Goal: Task Accomplishment & Management: Manage account settings

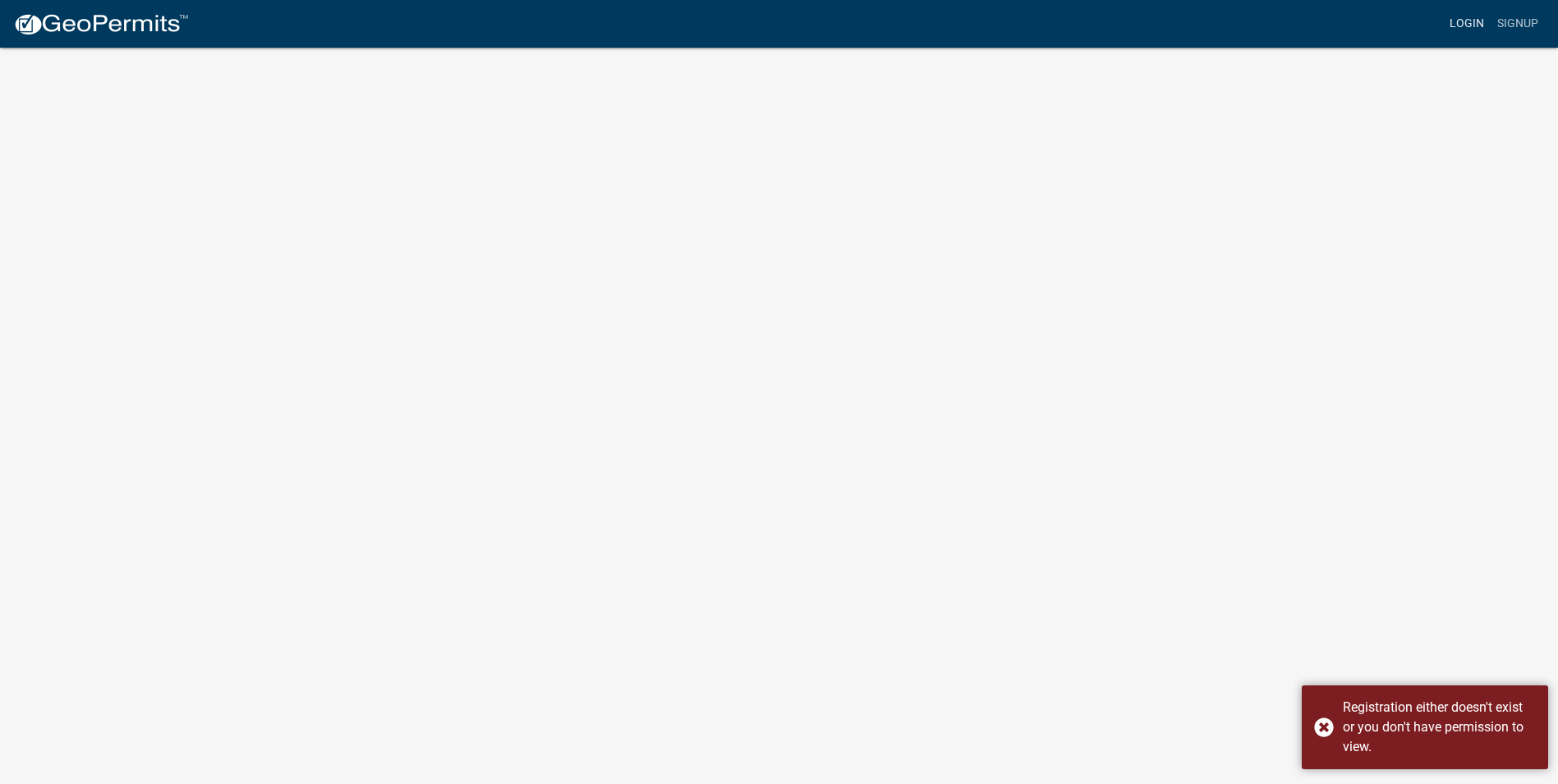
click at [1462, 22] on link "Login" at bounding box center [1467, 24] width 47 height 31
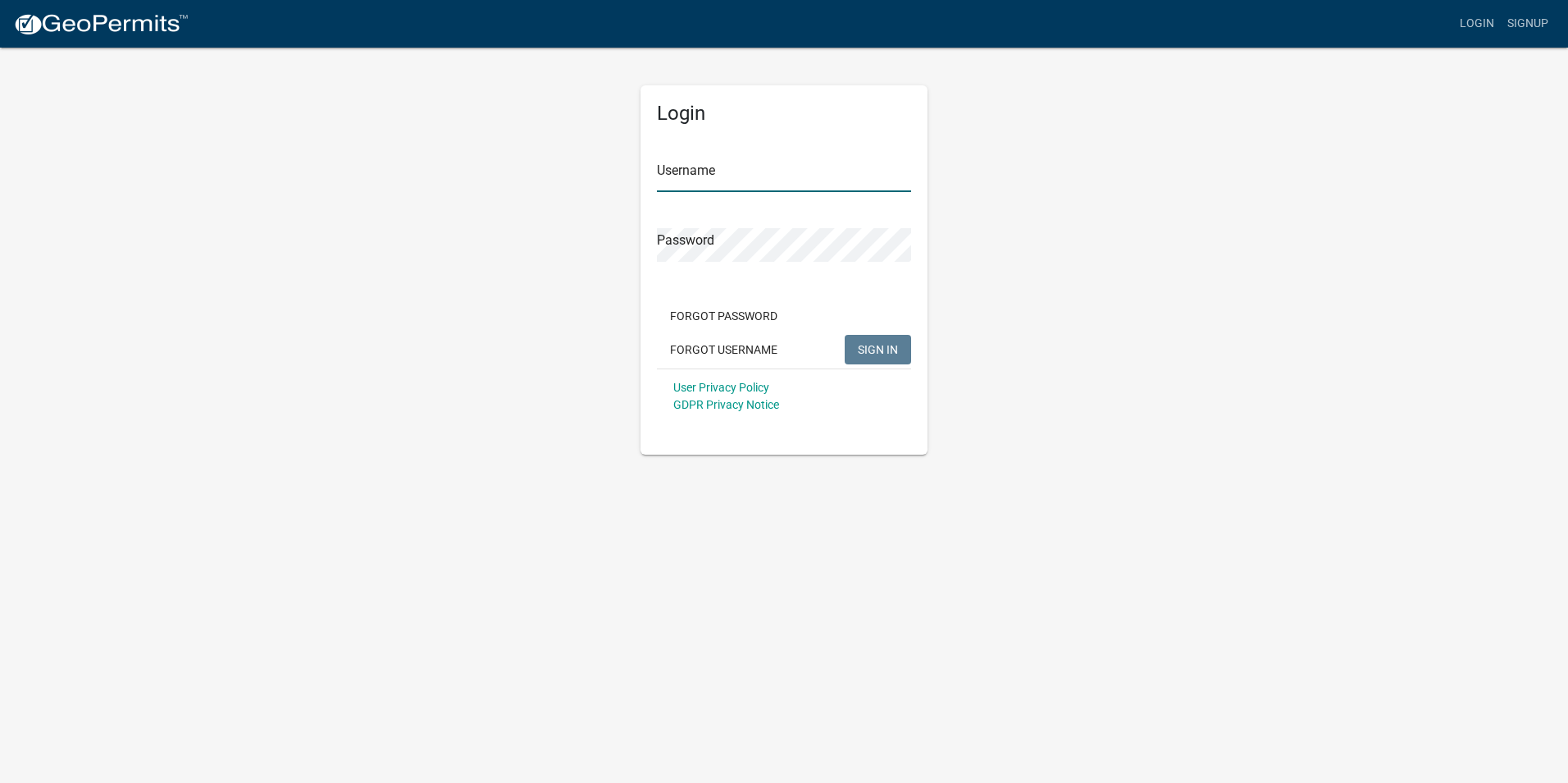
click at [777, 172] on input "Username" at bounding box center [784, 174] width 254 height 34
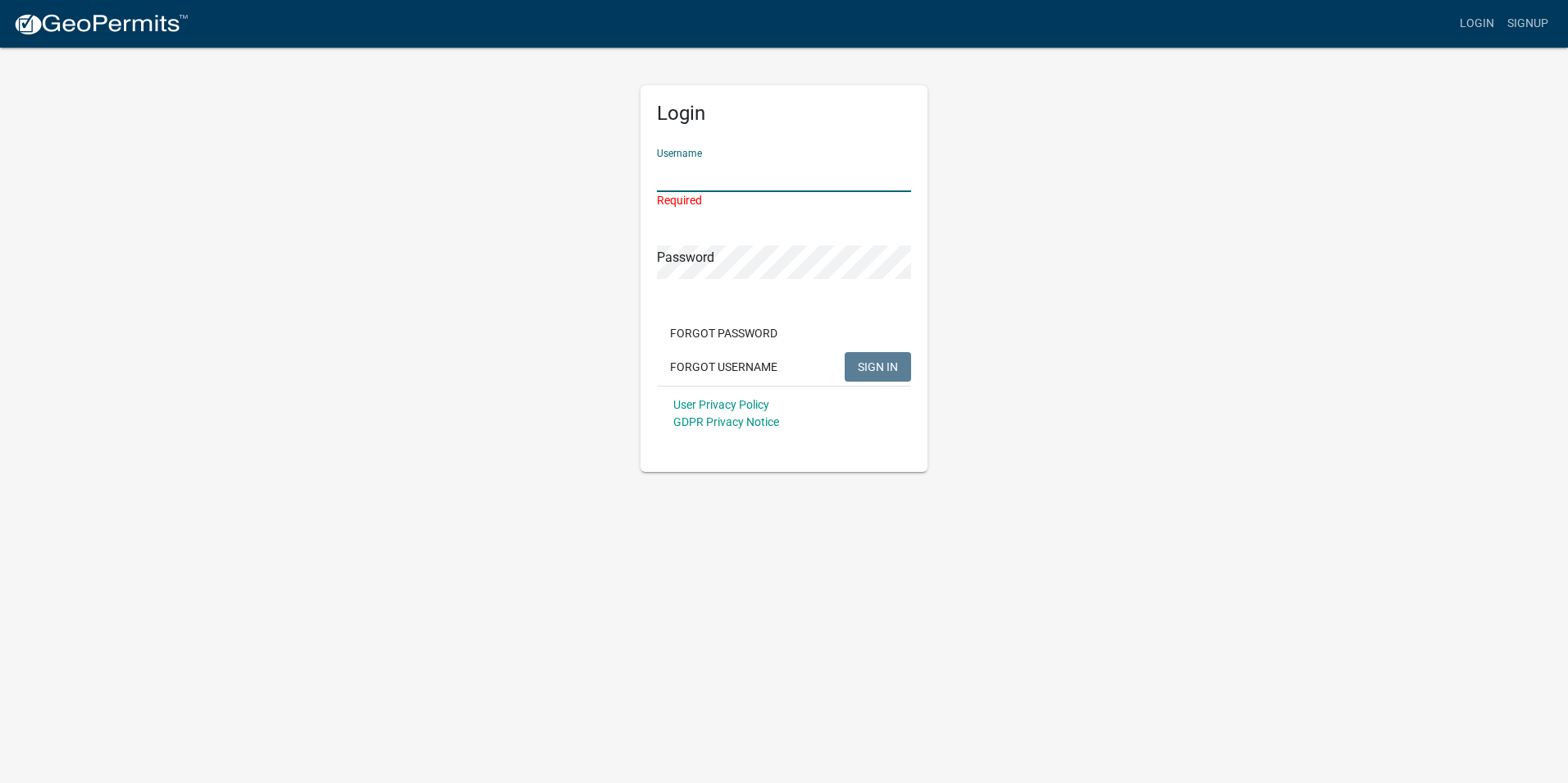
click at [681, 180] on input "Username" at bounding box center [784, 174] width 254 height 34
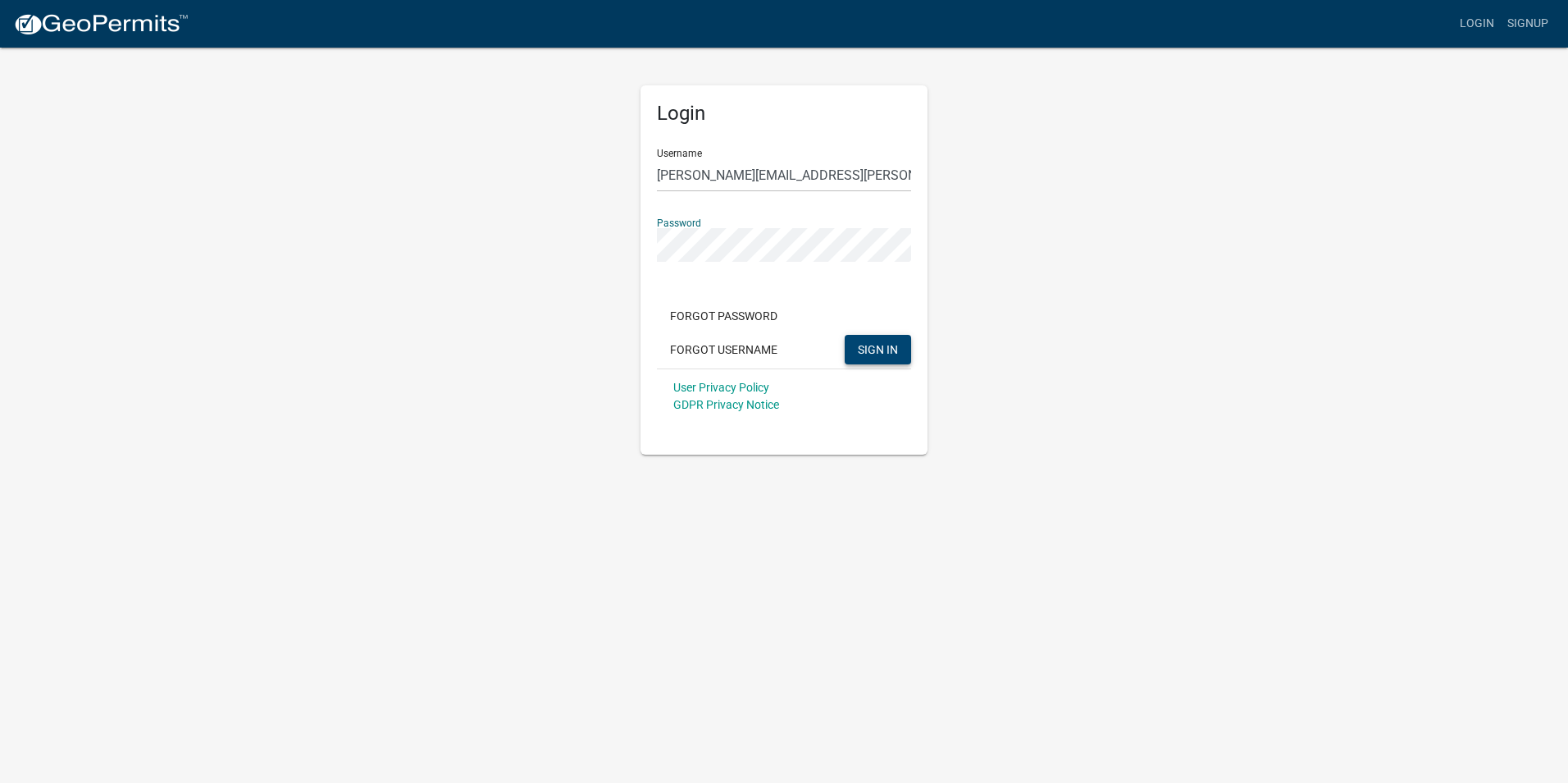
click at [892, 347] on span "SIGN IN" at bounding box center [878, 349] width 40 height 13
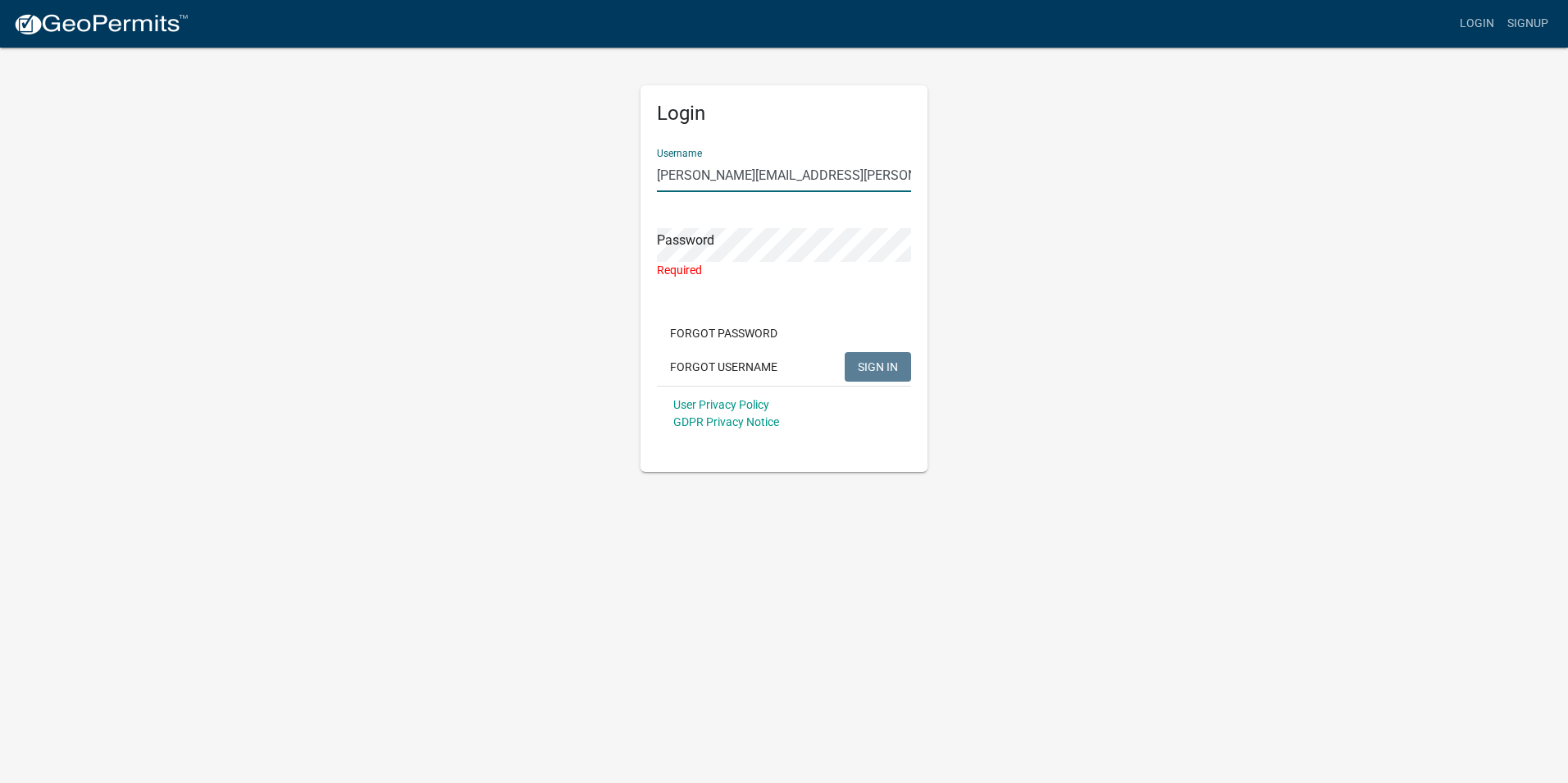
click at [813, 173] on input "[PERSON_NAME][EMAIL_ADDRESS][PERSON_NAME][DOMAIN_NAME]" at bounding box center [784, 174] width 254 height 34
click at [823, 173] on input "[PERSON_NAME][EMAIL_ADDRESS][PERSON_NAME][DOMAIN_NAME]" at bounding box center [784, 174] width 254 height 34
type input "d"
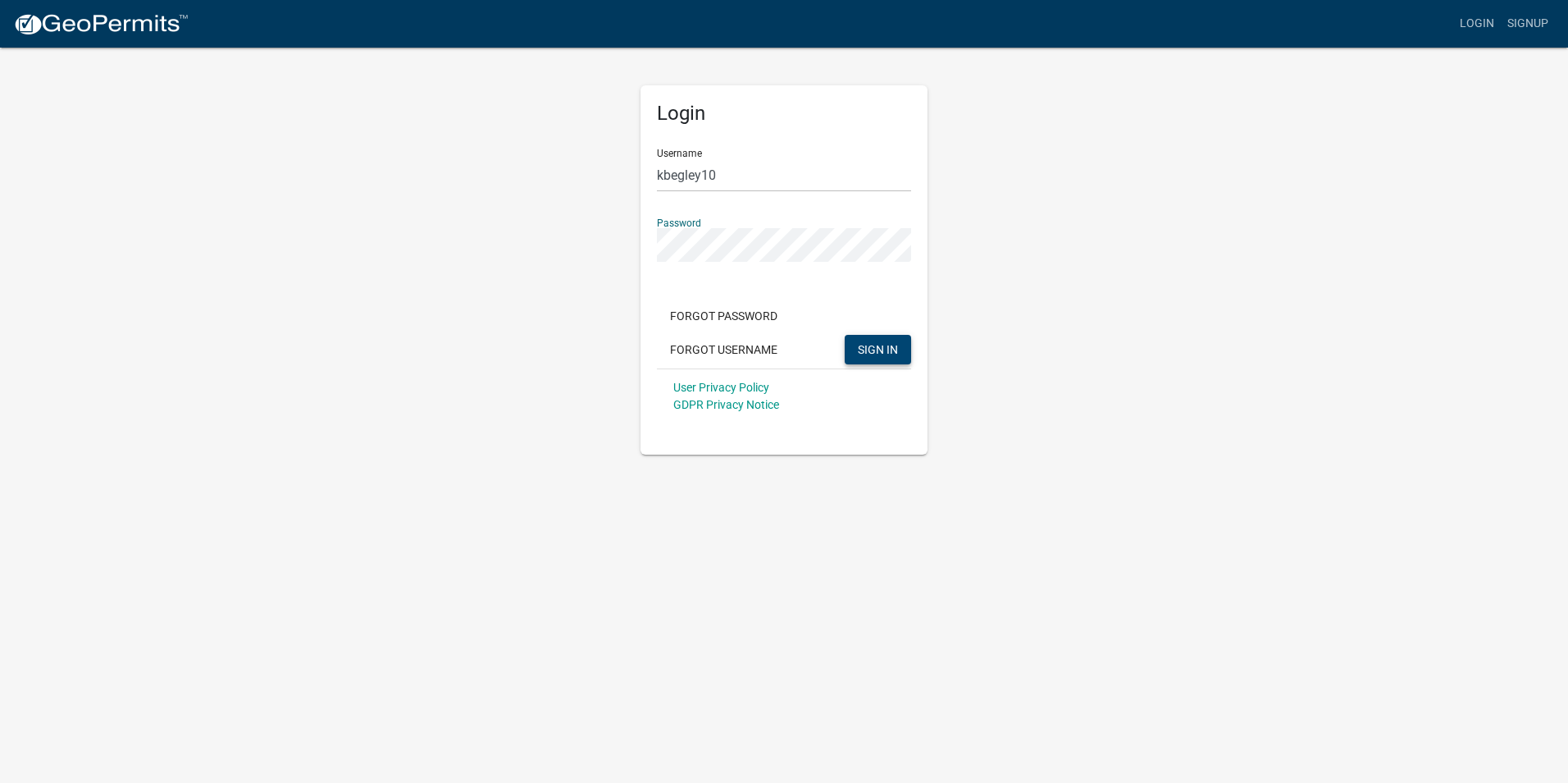
click at [844, 334] on button "SIGN IN" at bounding box center [877, 349] width 66 height 30
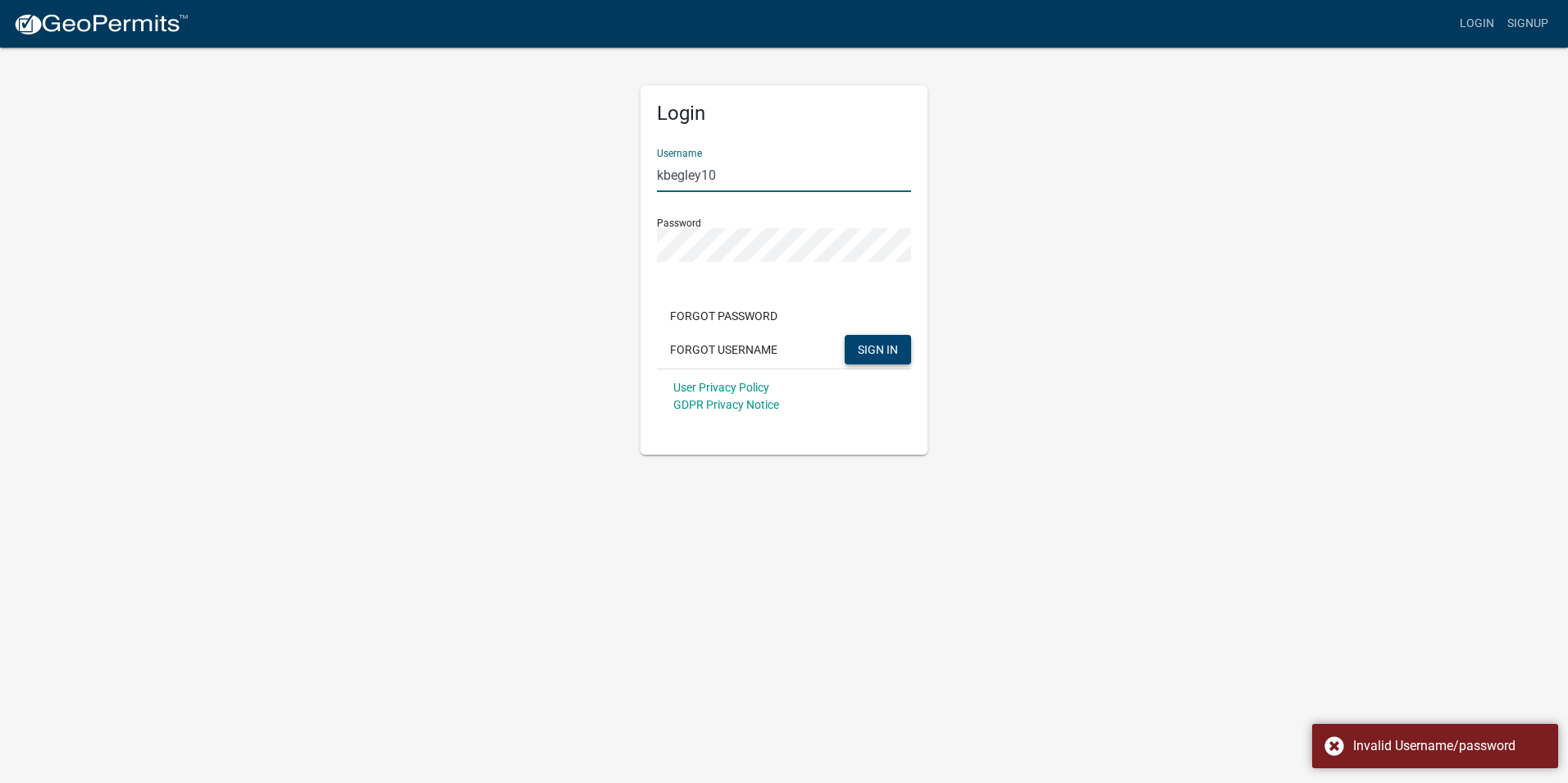
click at [764, 168] on input "kbegley10" at bounding box center [784, 174] width 254 height 34
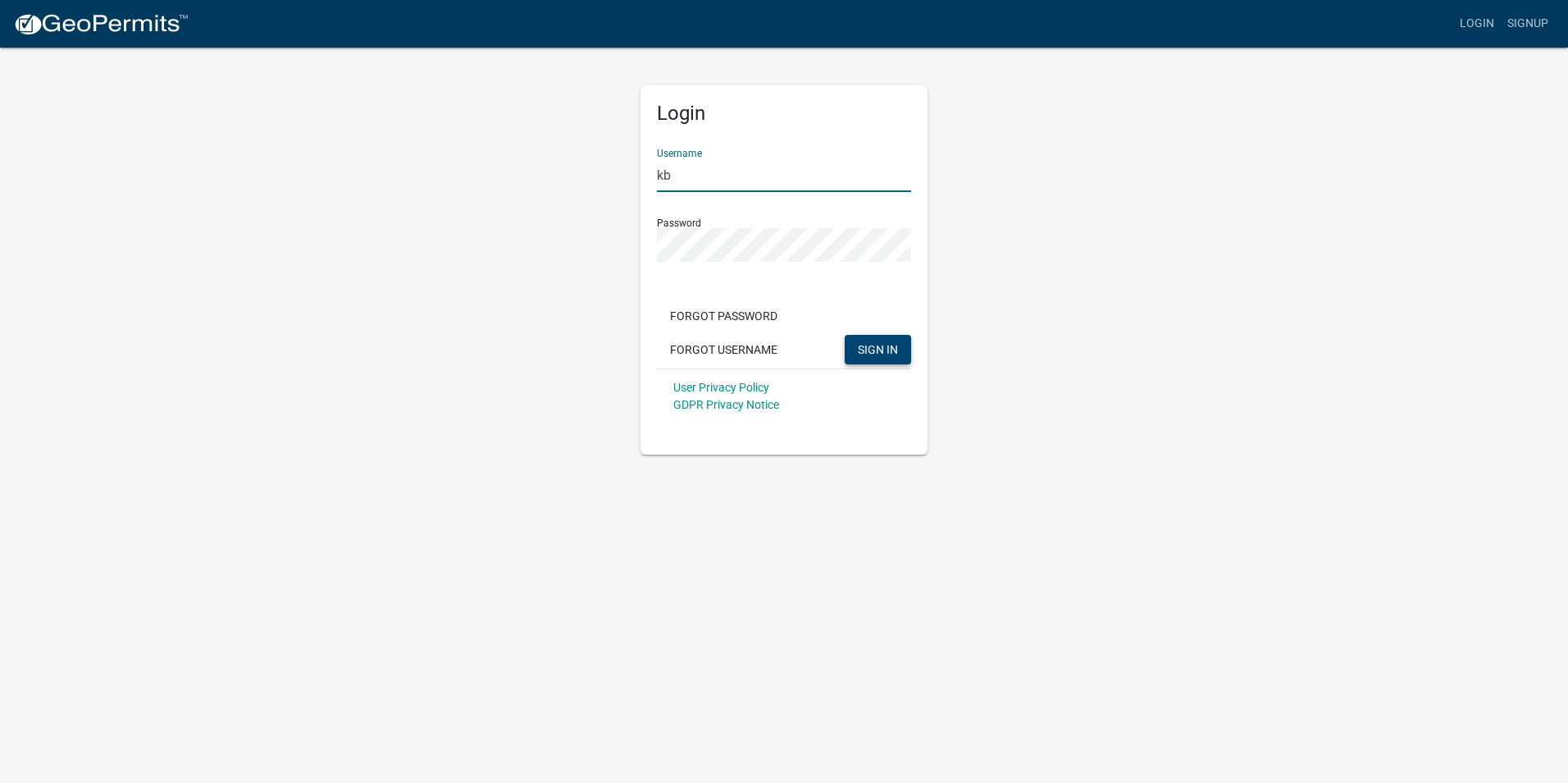
type input "k"
type input "[PERSON_NAME][EMAIL_ADDRESS][PERSON_NAME][DOMAIN_NAME]"
click at [844, 334] on button "SIGN IN" at bounding box center [877, 349] width 66 height 30
click at [877, 352] on span "SIGN IN" at bounding box center [878, 349] width 40 height 13
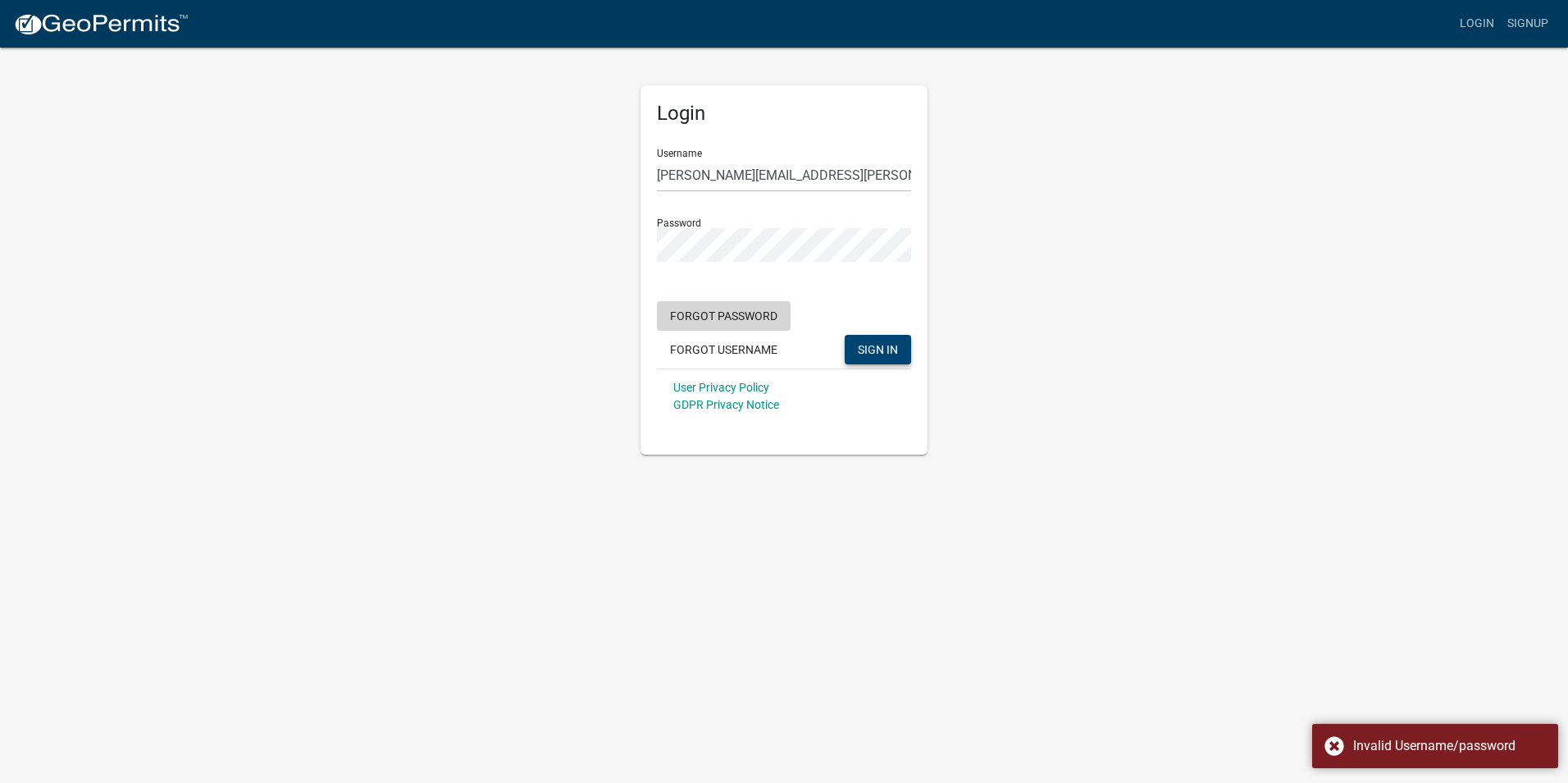
click at [738, 311] on button "Forgot Password" at bounding box center [723, 315] width 133 height 30
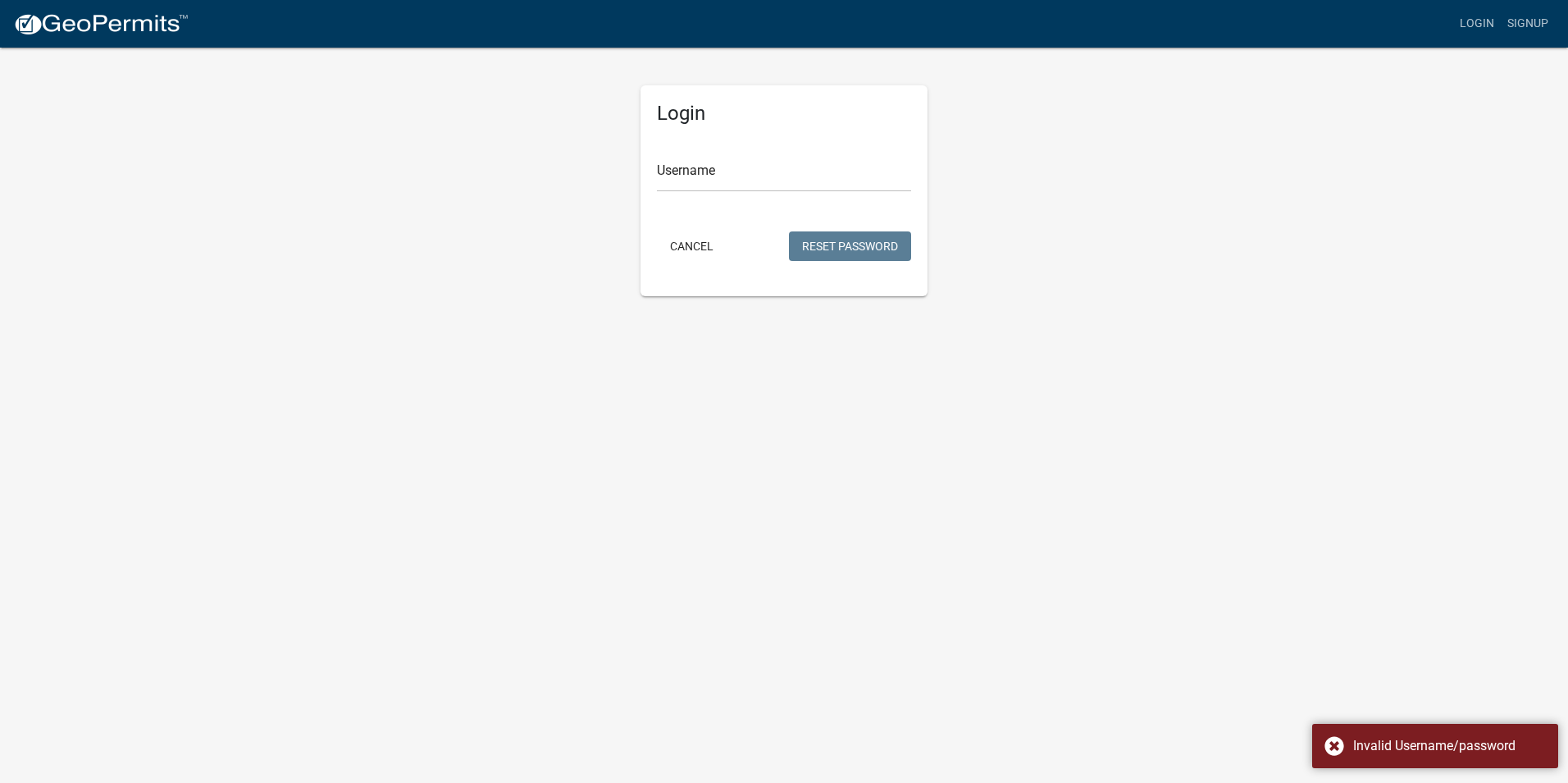
click at [801, 154] on div "Username" at bounding box center [784, 164] width 254 height 56
click at [800, 158] on input "Username" at bounding box center [784, 174] width 254 height 34
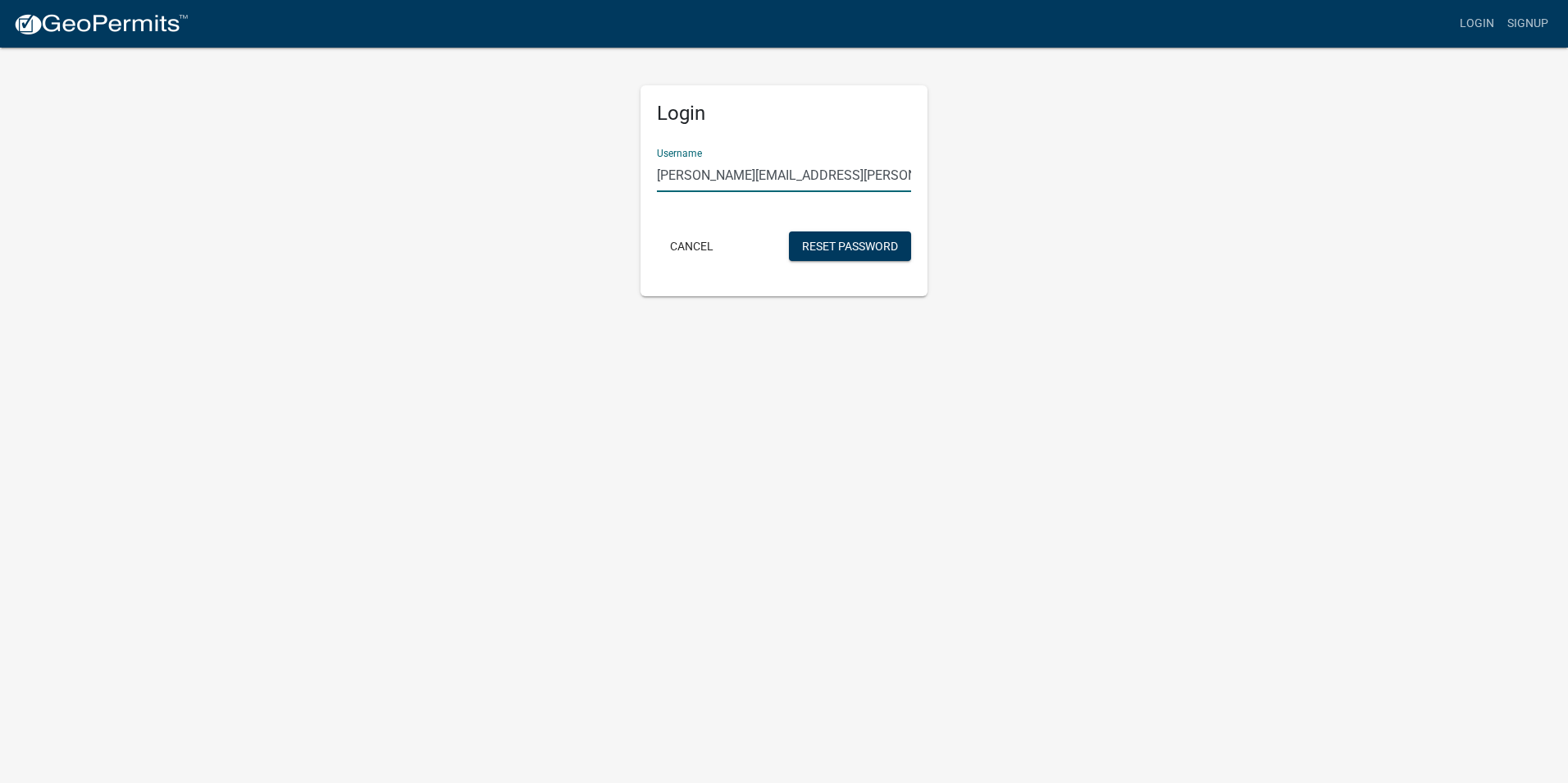
click at [789, 232] on button "Reset Password" at bounding box center [850, 246] width 123 height 30
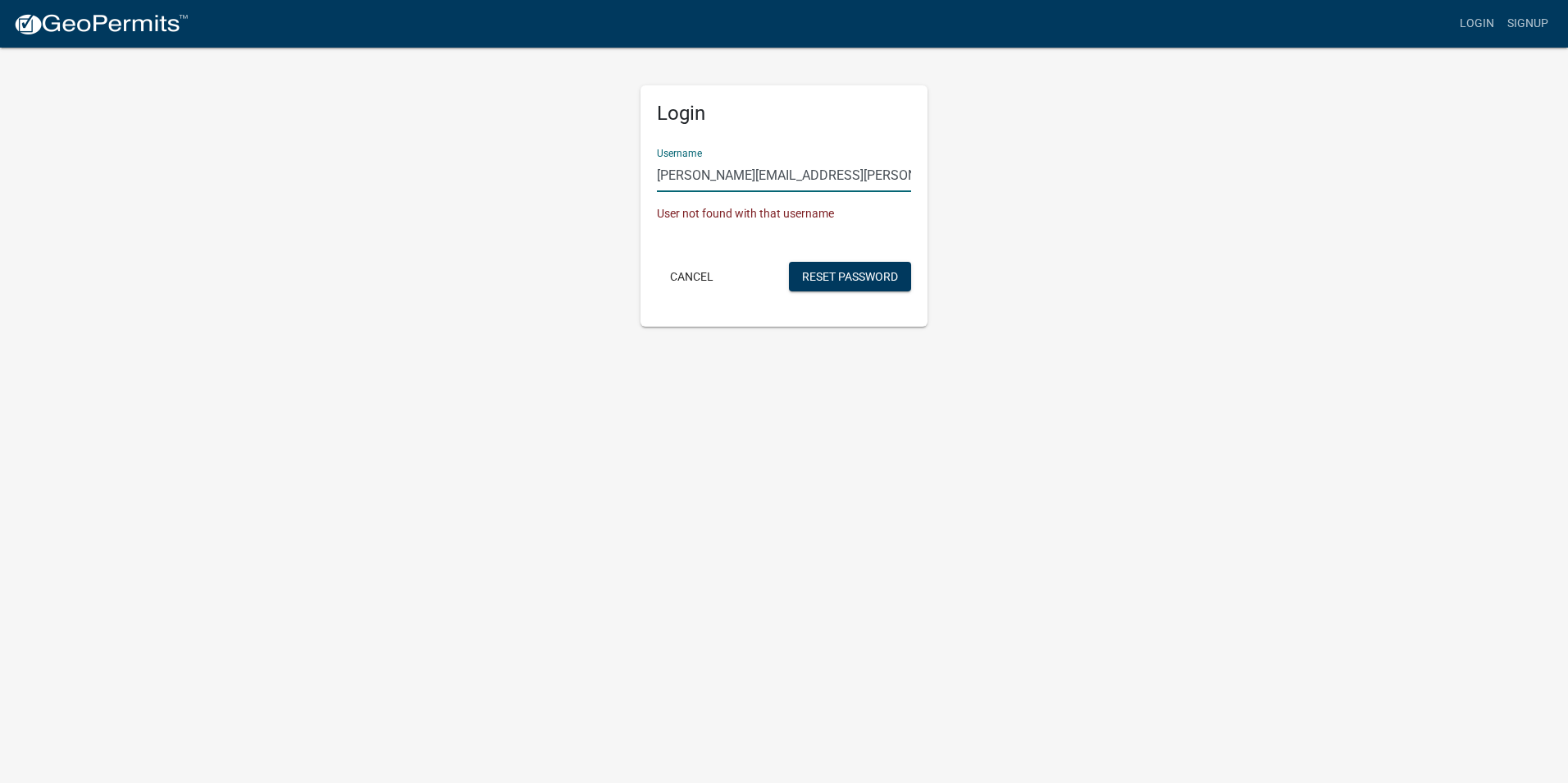
click at [814, 182] on input "[PERSON_NAME][EMAIL_ADDRESS][PERSON_NAME][DOMAIN_NAME]" at bounding box center [784, 174] width 254 height 34
type input "[PERSON_NAME].[PERSON_NAME]@nrg"
click at [705, 280] on button "Cancel" at bounding box center [691, 276] width 70 height 30
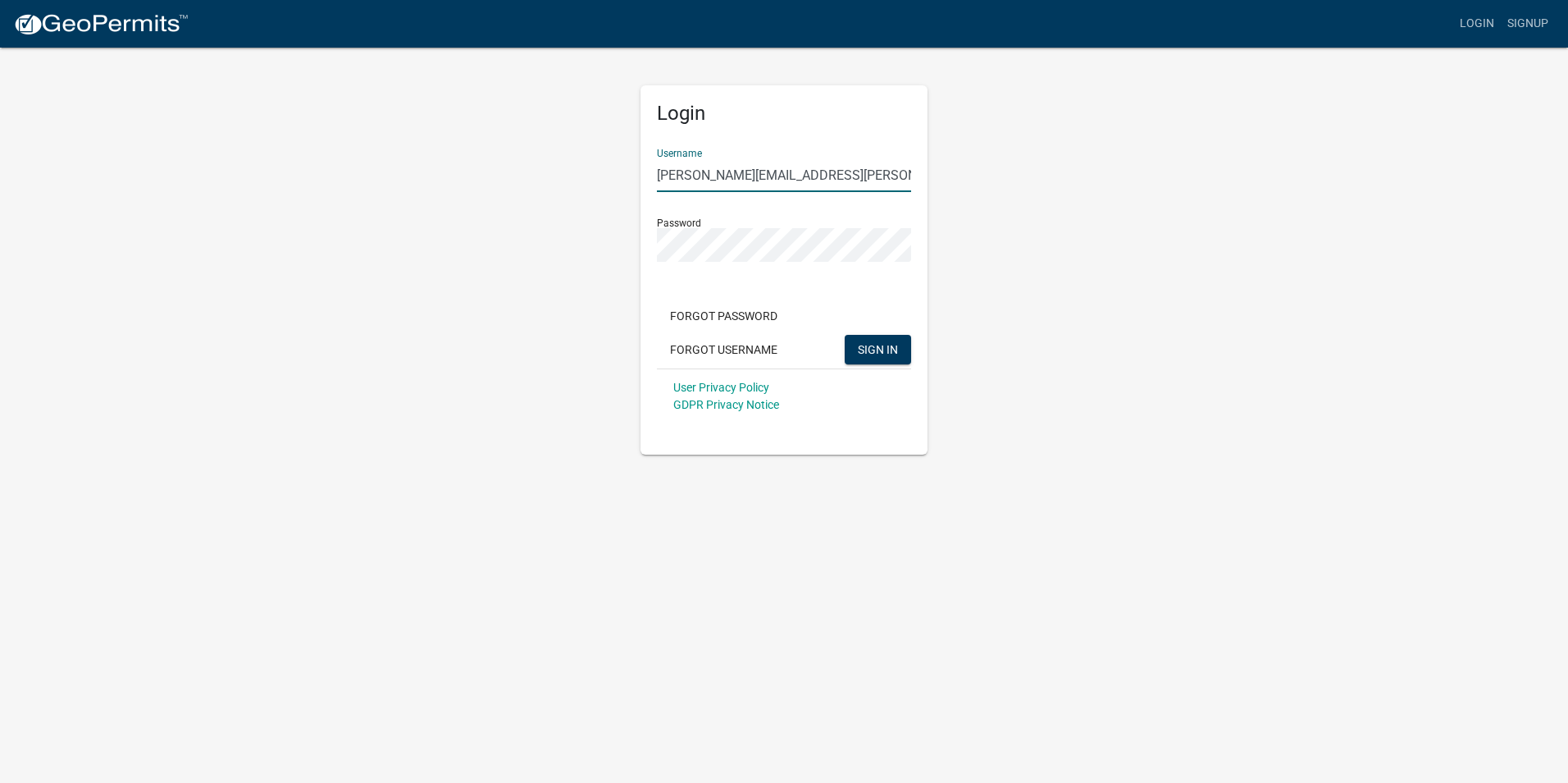
click at [815, 172] on input "[PERSON_NAME][EMAIL_ADDRESS][PERSON_NAME][DOMAIN_NAME]" at bounding box center [784, 174] width 254 height 34
type input "[PERSON_NAME][EMAIL_ADDRESS][PERSON_NAME][DOMAIN_NAME]"
click at [844, 334] on button "SIGN IN" at bounding box center [877, 349] width 66 height 30
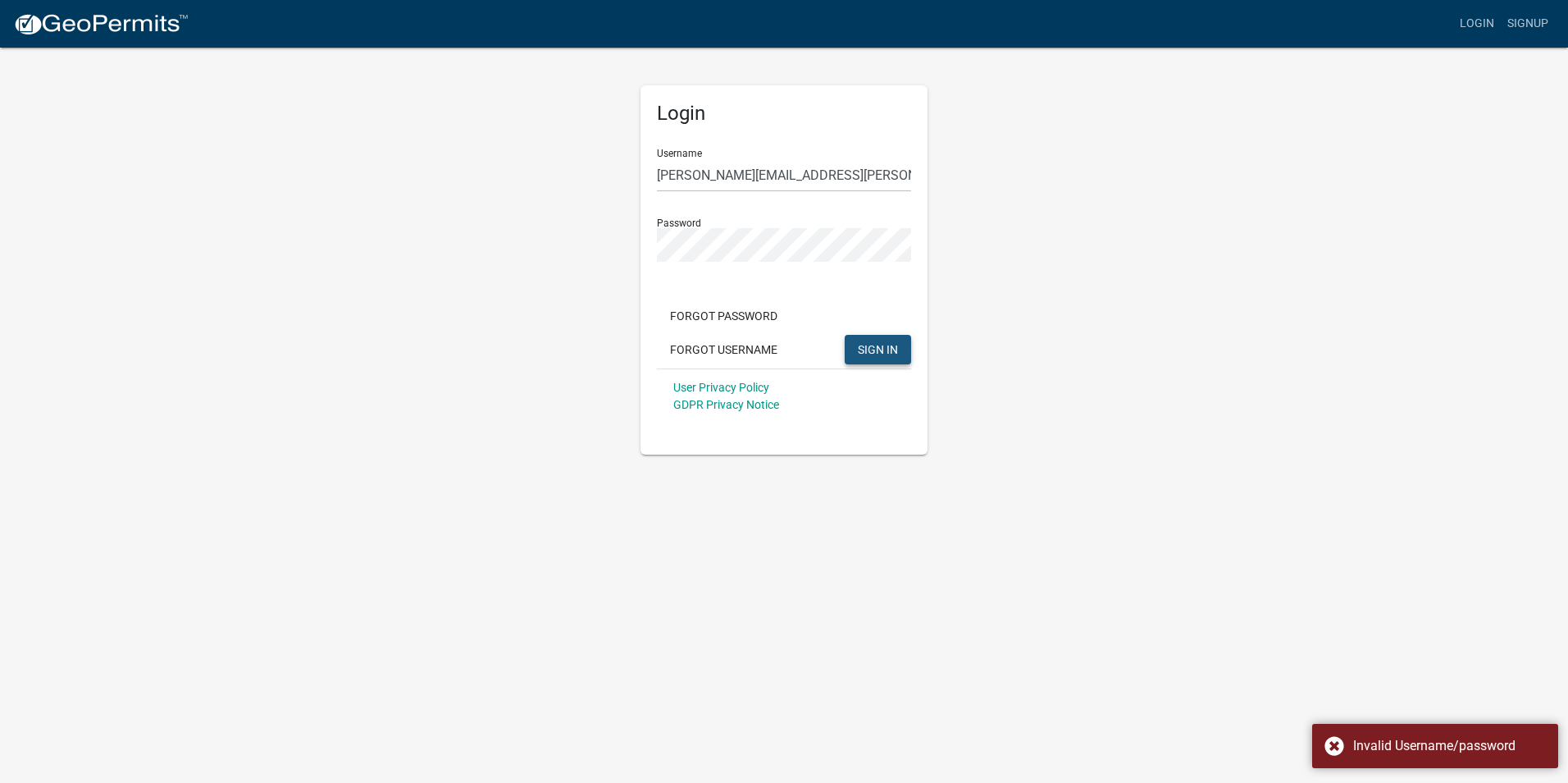
click at [891, 348] on span "SIGN IN" at bounding box center [878, 349] width 40 height 13
click at [745, 310] on button "Forgot Password" at bounding box center [723, 315] width 133 height 30
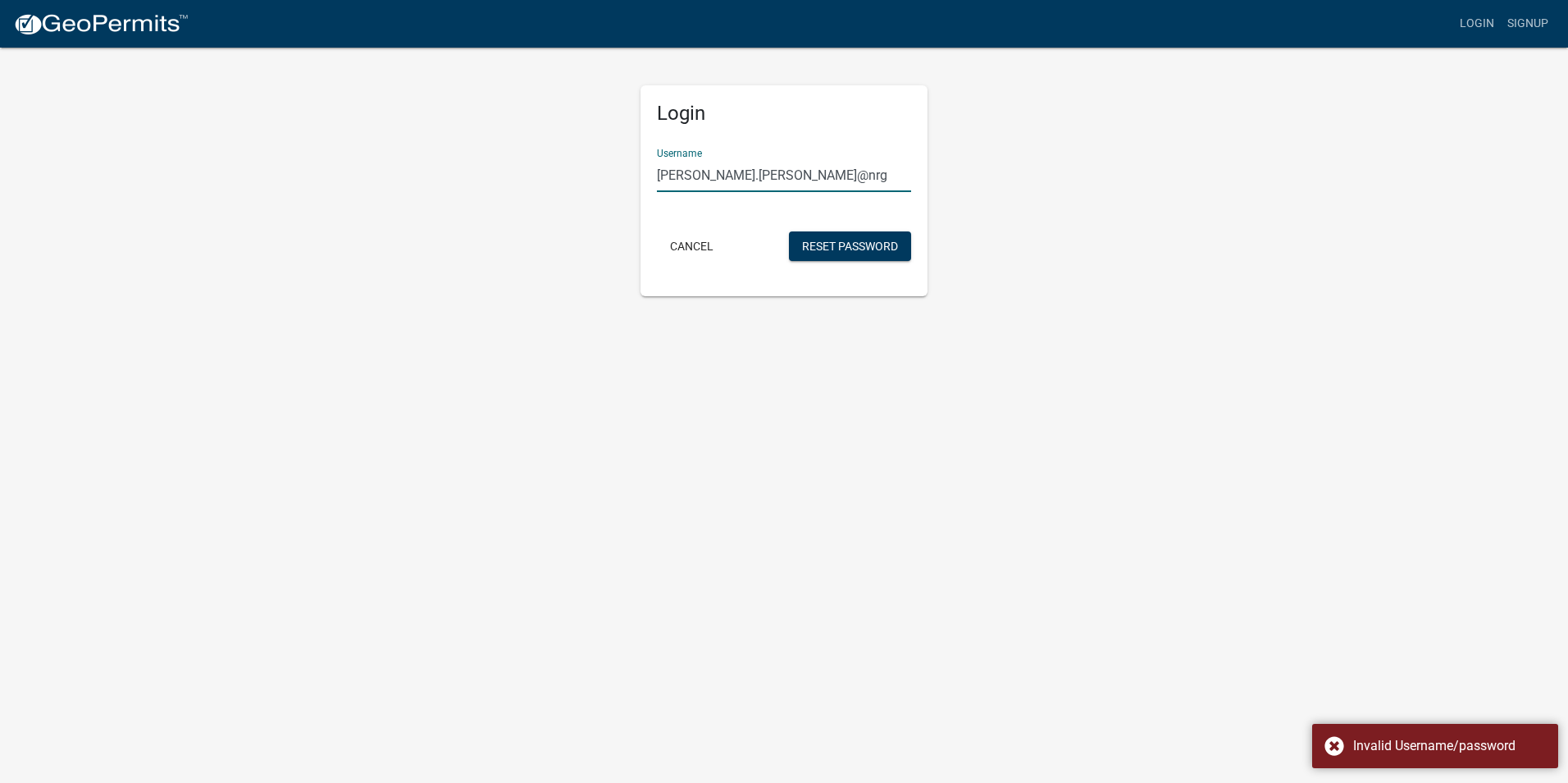
click at [785, 165] on input "[PERSON_NAME].[PERSON_NAME]@nrg" at bounding box center [784, 174] width 254 height 34
drag, startPoint x: 702, startPoint y: 223, endPoint x: 698, endPoint y: 249, distance: 26.3
click at [702, 224] on form "Username [PERSON_NAME].[PERSON_NAME]@nrg Cancel Reset Password" at bounding box center [784, 200] width 254 height 130
click at [697, 249] on button "Cancel" at bounding box center [691, 246] width 70 height 30
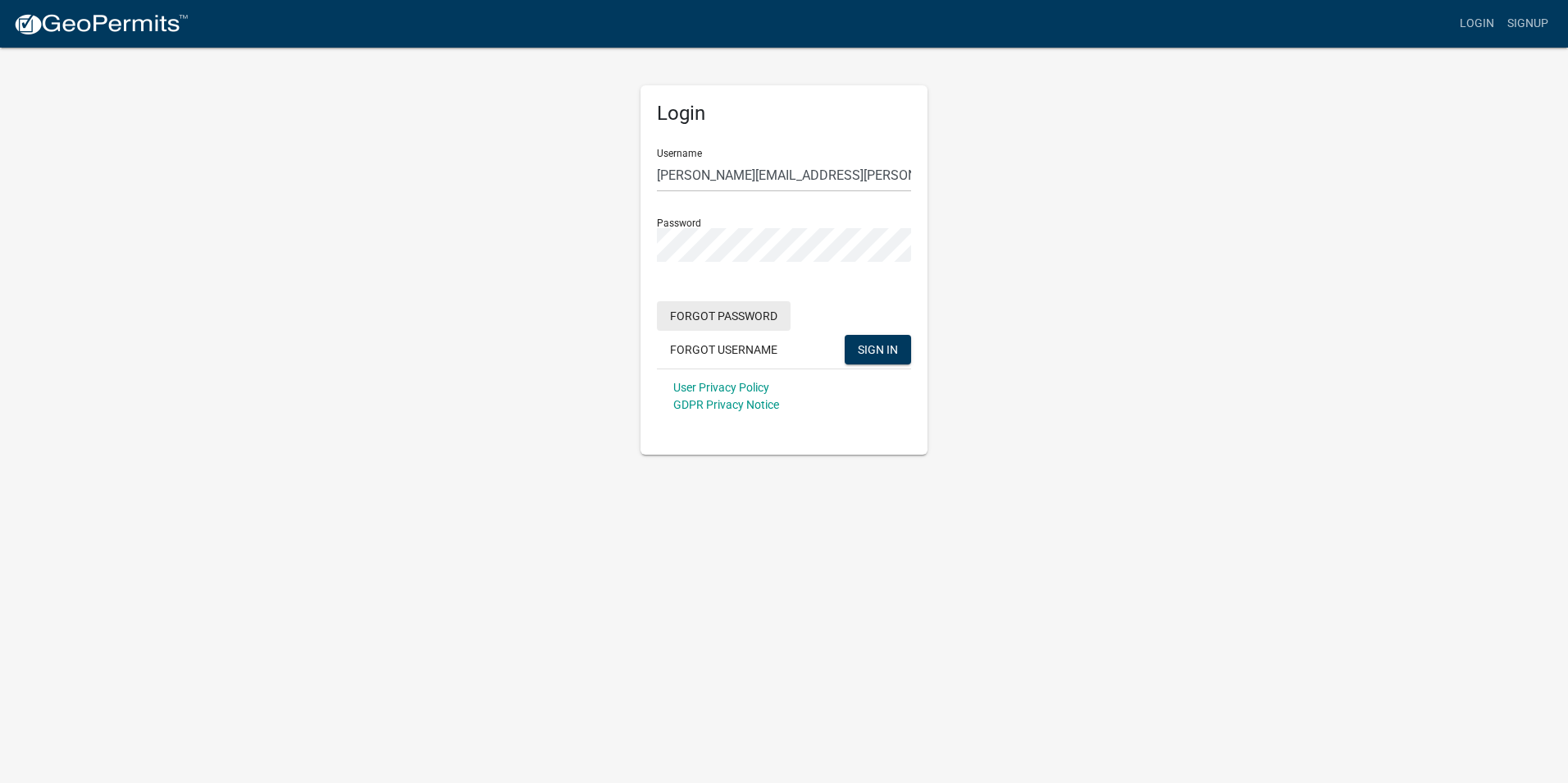
click at [768, 317] on button "Forgot Password" at bounding box center [723, 315] width 133 height 30
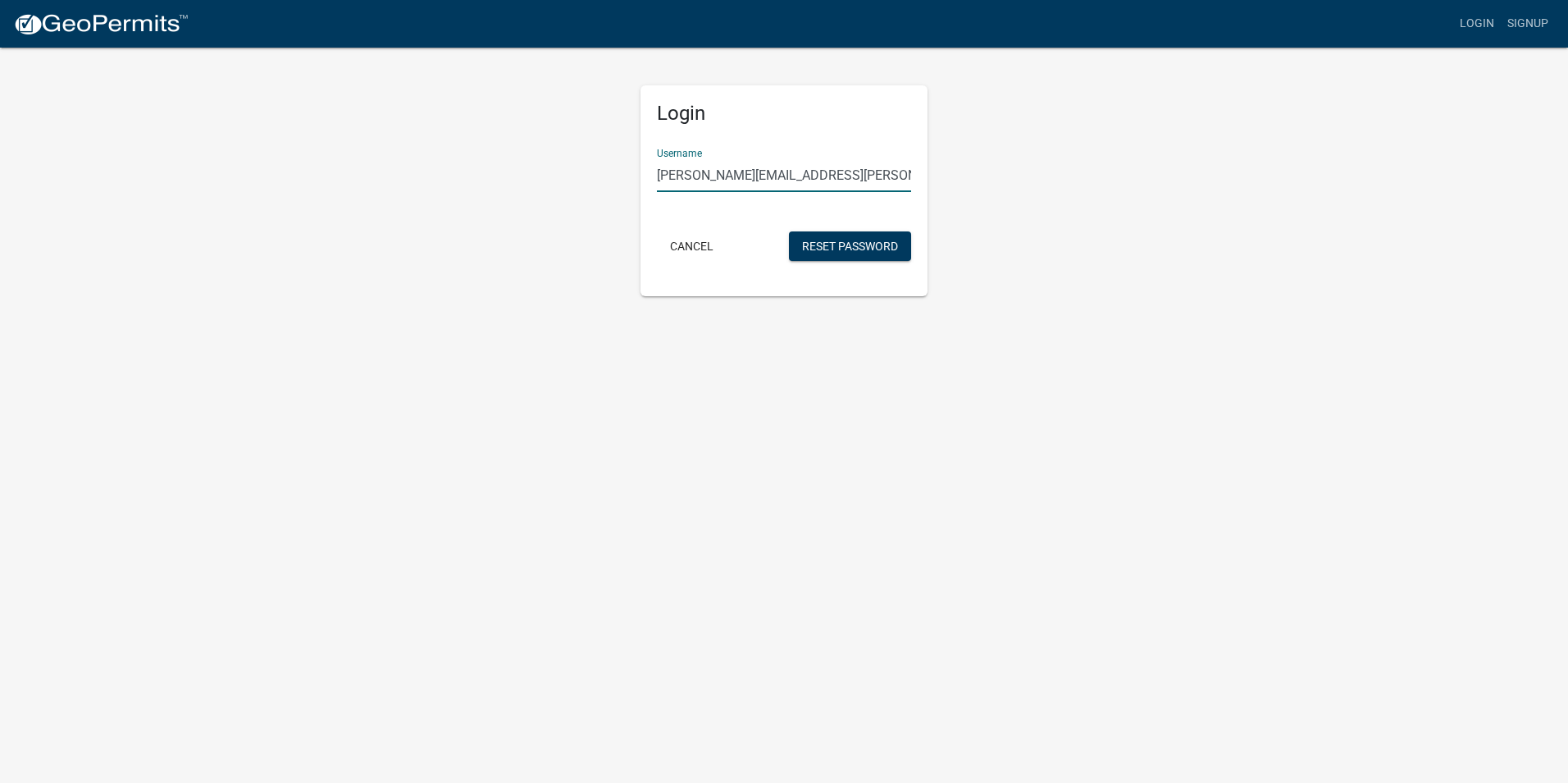
type input "[PERSON_NAME][EMAIL_ADDRESS][PERSON_NAME][DOMAIN_NAME]"
click at [850, 248] on button "Reset Password" at bounding box center [850, 246] width 123 height 30
